Goal: Information Seeking & Learning: Learn about a topic

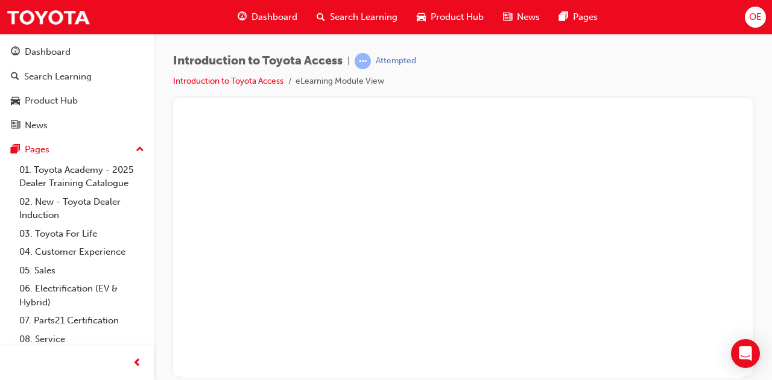
scroll to position [75, 211]
radio input "true"
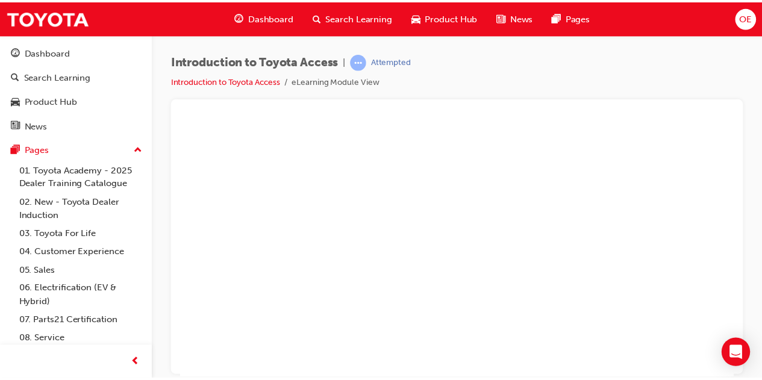
scroll to position [75, 107]
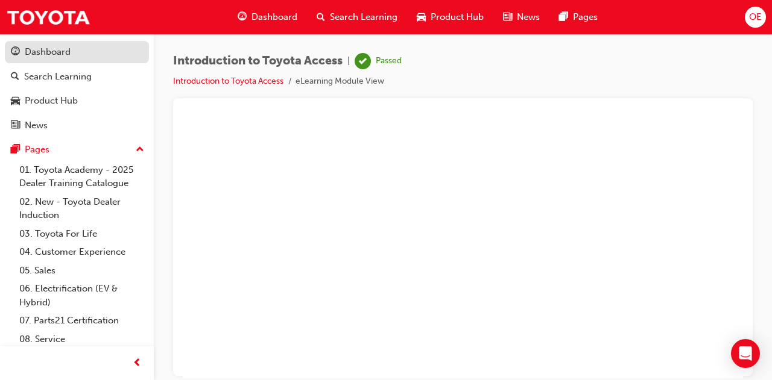
click at [70, 55] on div "Dashboard" at bounding box center [48, 52] width 46 height 14
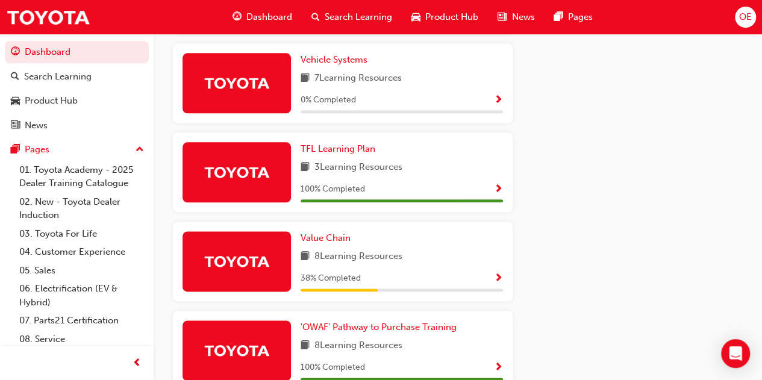
scroll to position [663, 0]
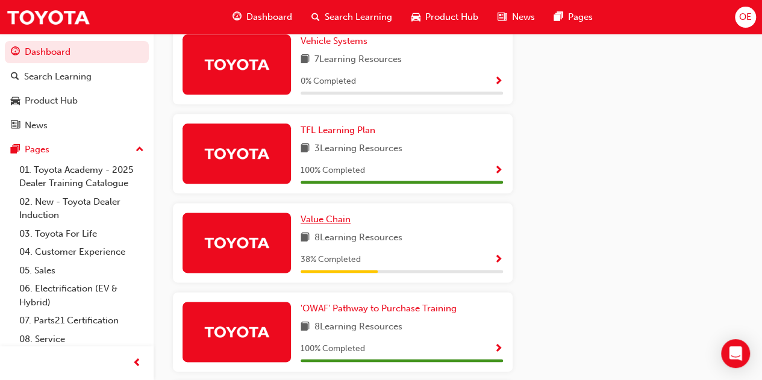
click at [330, 223] on span "Value Chain" at bounding box center [326, 219] width 50 height 11
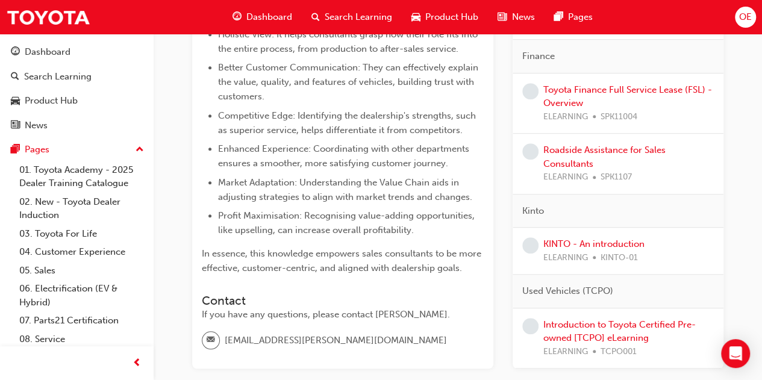
scroll to position [362, 0]
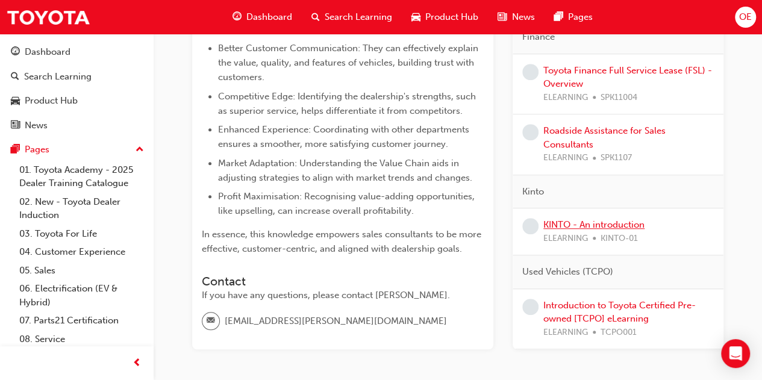
click at [612, 222] on link "KINTO - An introduction" at bounding box center [594, 224] width 101 height 11
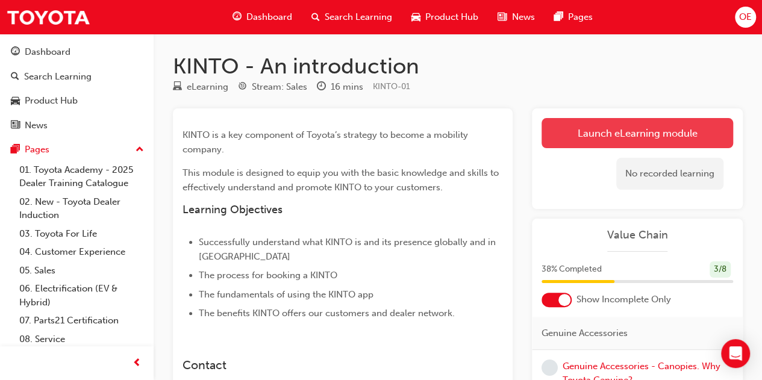
click at [602, 143] on link "Launch eLearning module" at bounding box center [638, 133] width 192 height 30
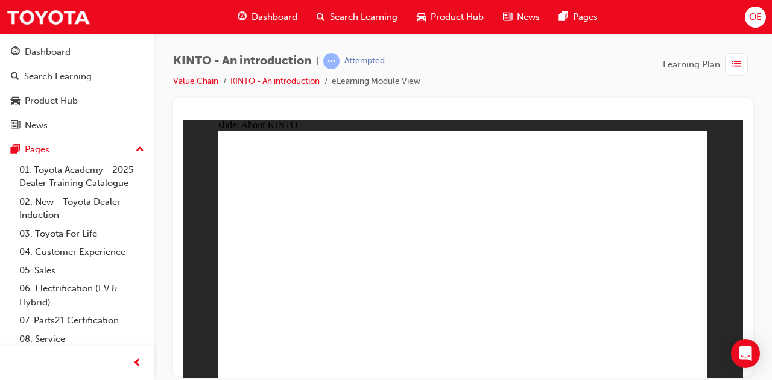
drag, startPoint x: 313, startPoint y: 287, endPoint x: 306, endPoint y: 331, distance: 44.7
drag, startPoint x: 550, startPoint y: 242, endPoint x: 540, endPoint y: 243, distance: 9.7
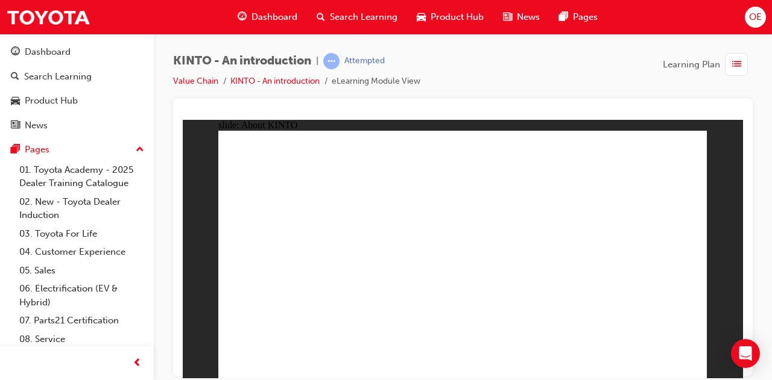
click at [60, 57] on div "Dashboard" at bounding box center [48, 52] width 46 height 14
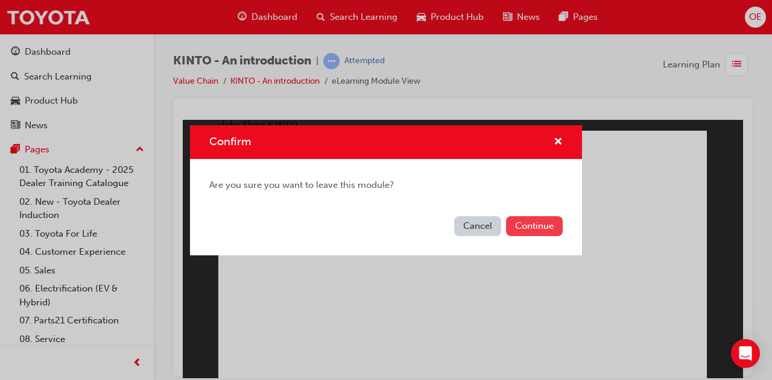
click at [547, 233] on button "Continue" at bounding box center [534, 226] width 57 height 20
